Goal: Task Accomplishment & Management: Manage account settings

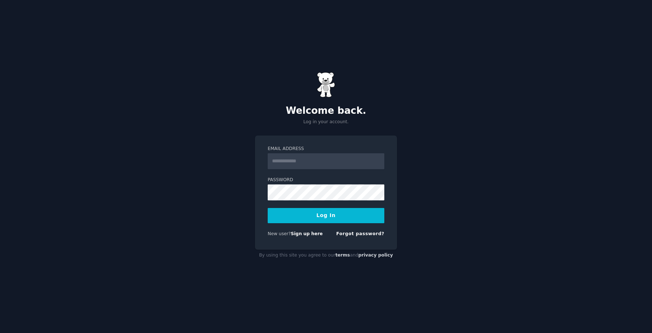
click at [297, 162] on input "Email Address" at bounding box center [325, 161] width 117 height 16
type input "**********"
click at [305, 216] on button "Log In" at bounding box center [325, 215] width 117 height 15
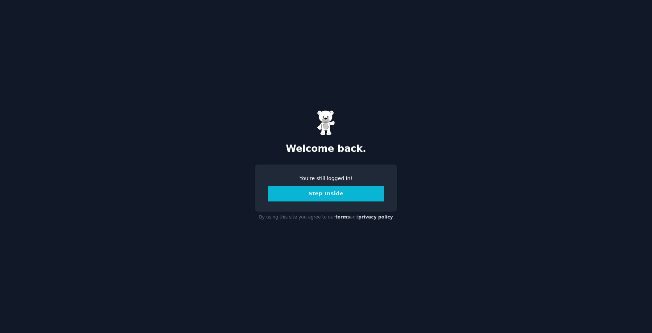
click at [348, 193] on button "Step Inside" at bounding box center [325, 193] width 117 height 15
